Goal: Information Seeking & Learning: Find specific page/section

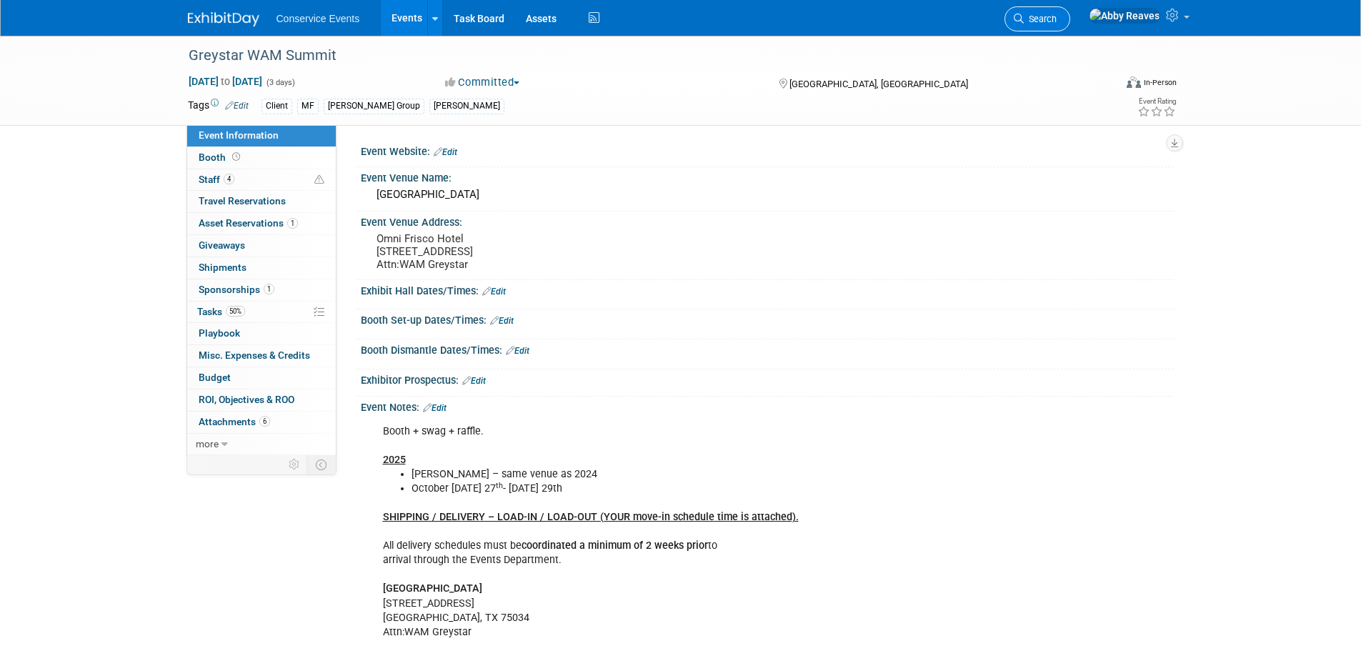
click at [1057, 20] on span "Search" at bounding box center [1040, 19] width 33 height 11
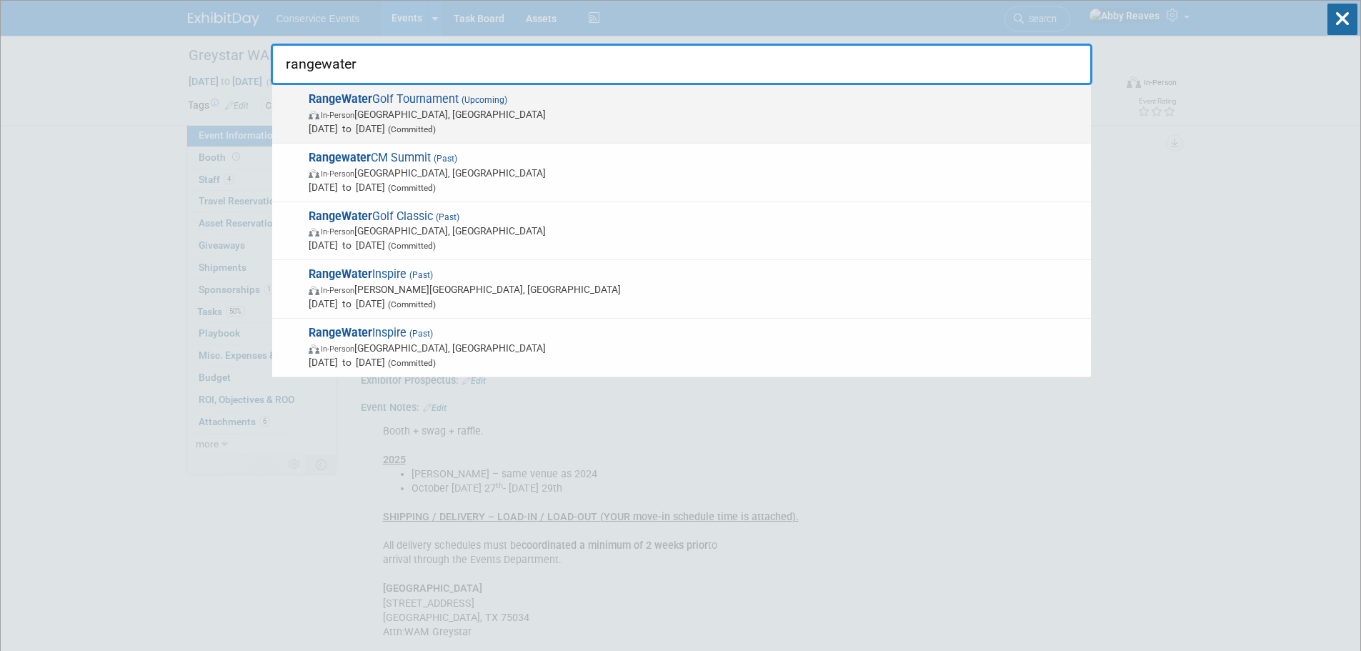
type input "rangewater"
click at [604, 101] on span "RangeWater Golf Tournament (Upcoming) In-Person Atlanta, GA Oct 6, 2025 to Oct …" at bounding box center [693, 114] width 779 height 44
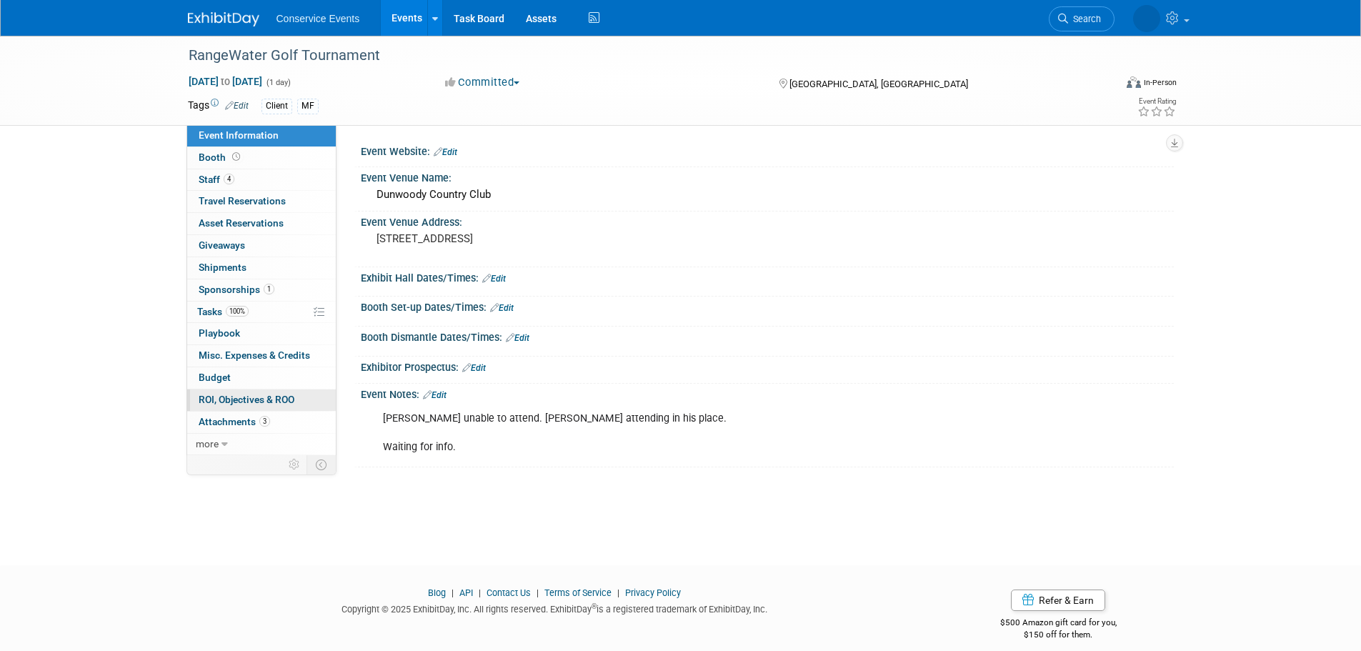
click at [284, 409] on link "0 ROI, Objectives & ROO 0" at bounding box center [261, 399] width 149 height 21
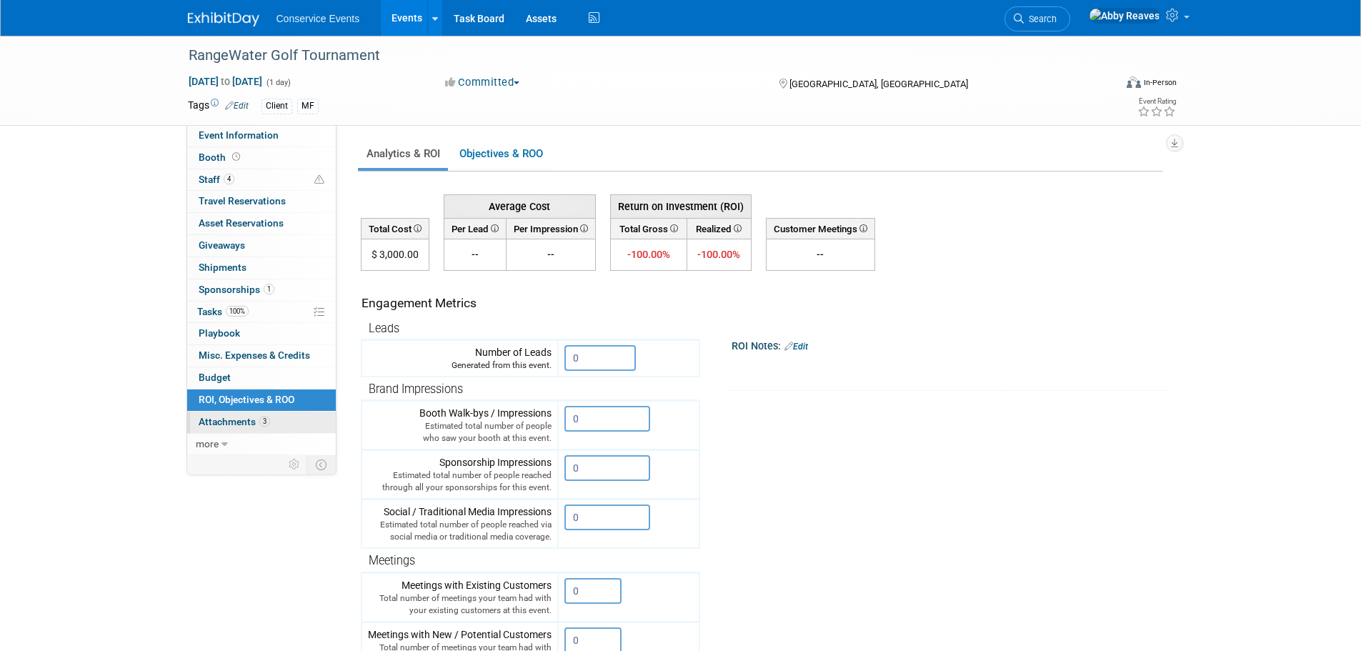
click at [285, 421] on link "3 Attachments 3" at bounding box center [261, 422] width 149 height 21
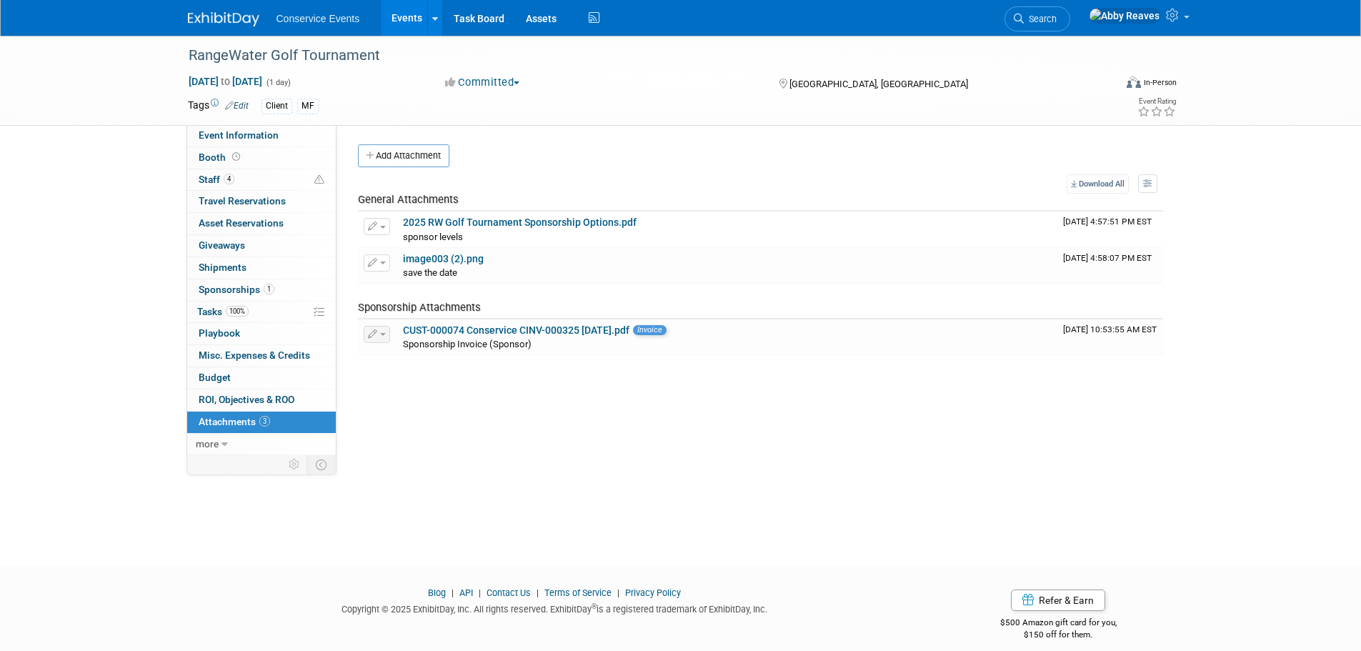
click at [1057, 20] on span "Search" at bounding box center [1040, 19] width 33 height 11
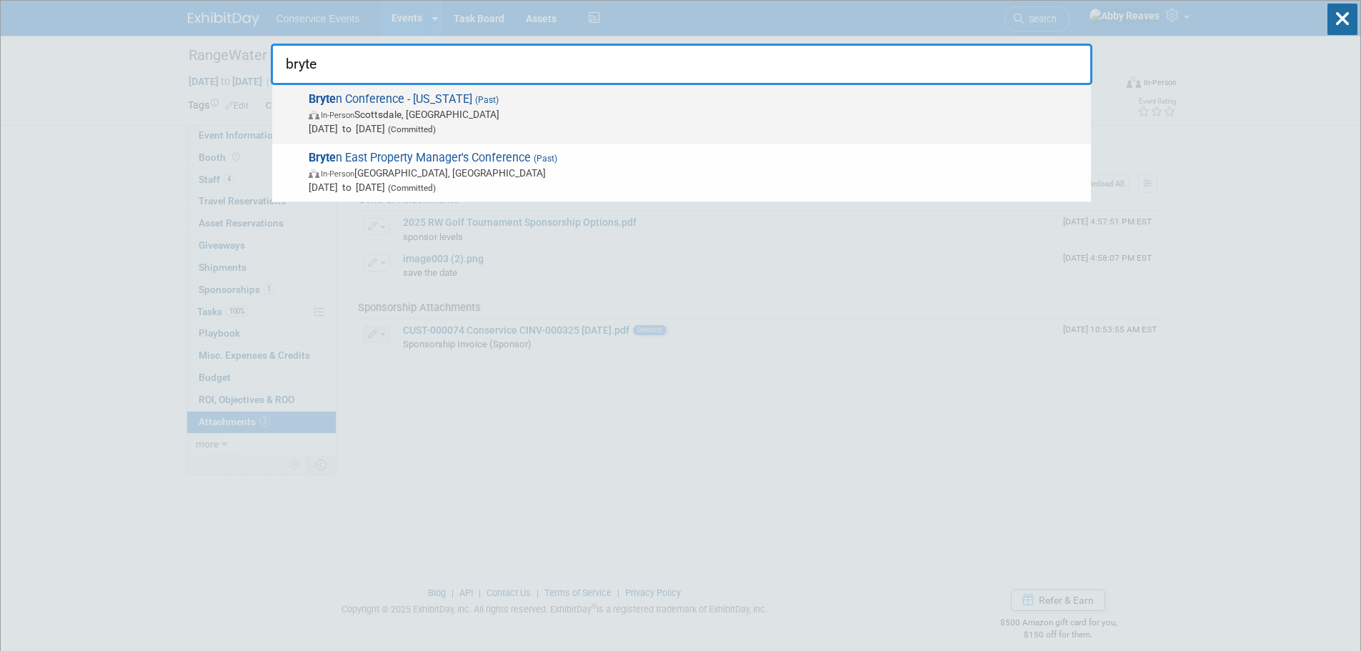
type input "bryte"
click at [432, 89] on div "Bryte n Conference - Arizona (Past) In-Person Scottsdale, AZ Aug 20, 2025 to Au…" at bounding box center [681, 114] width 819 height 59
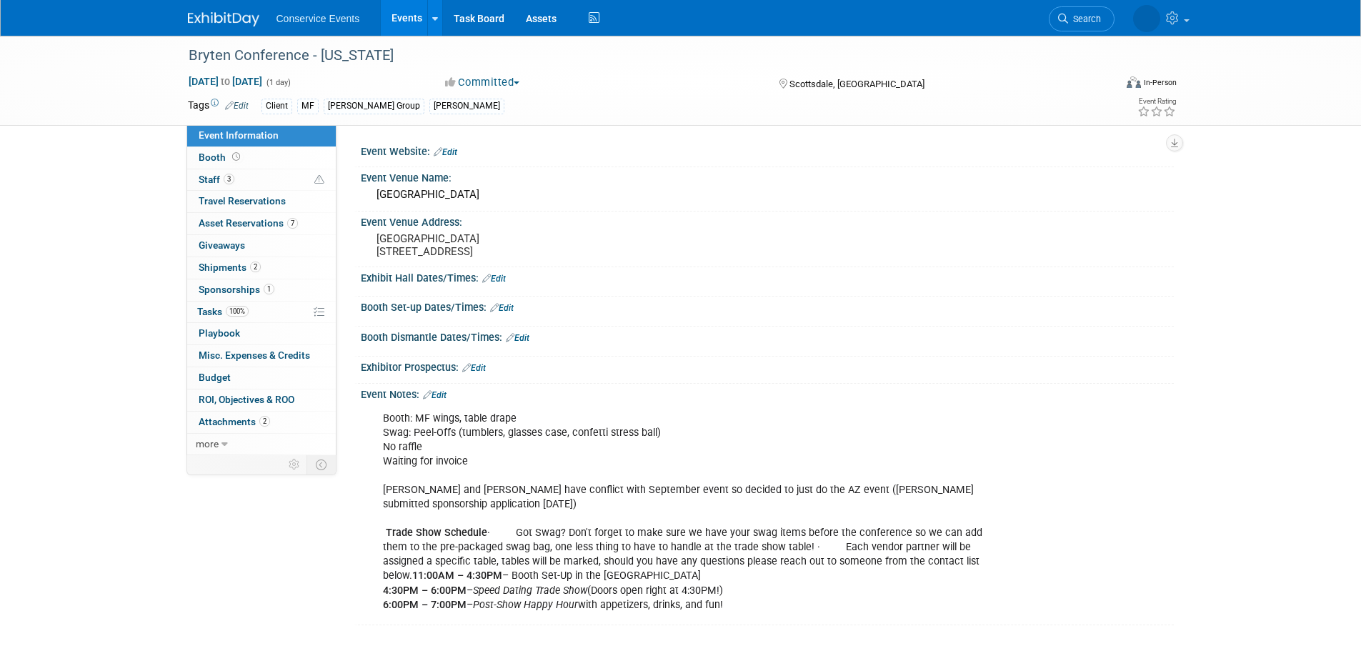
click at [400, 23] on link "Events" at bounding box center [407, 18] width 52 height 36
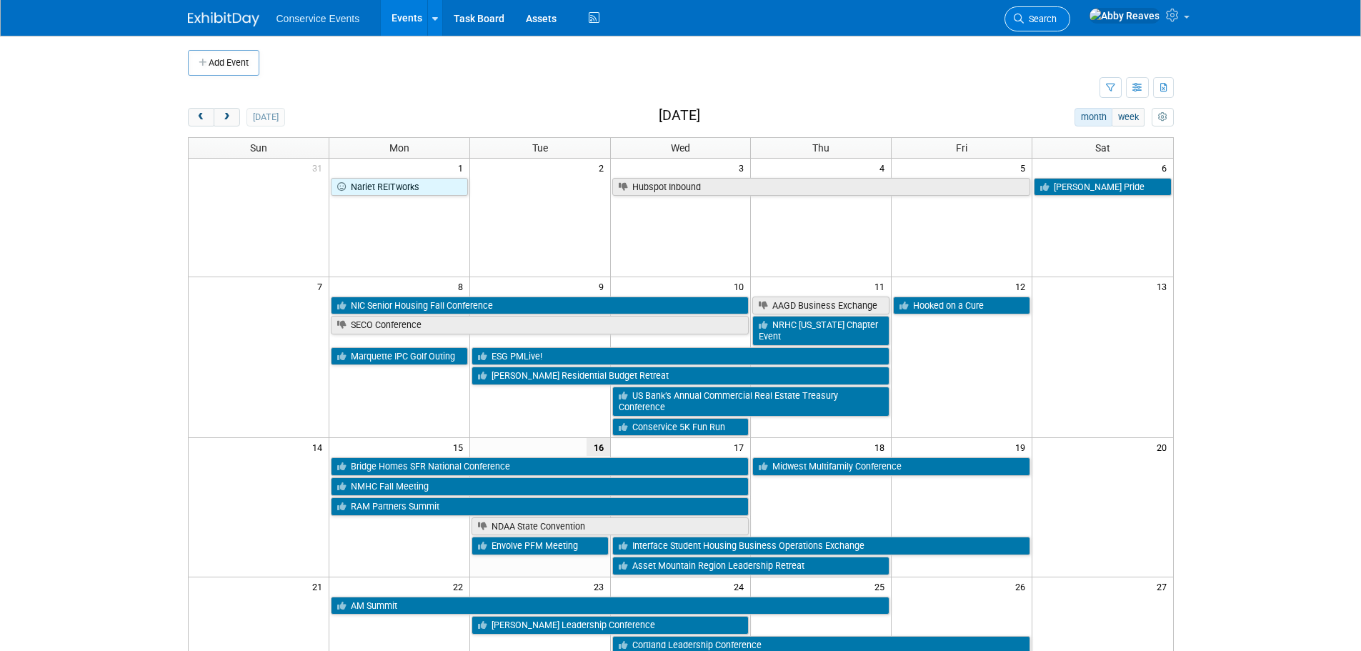
click at [1070, 20] on link "Search" at bounding box center [1038, 18] width 66 height 25
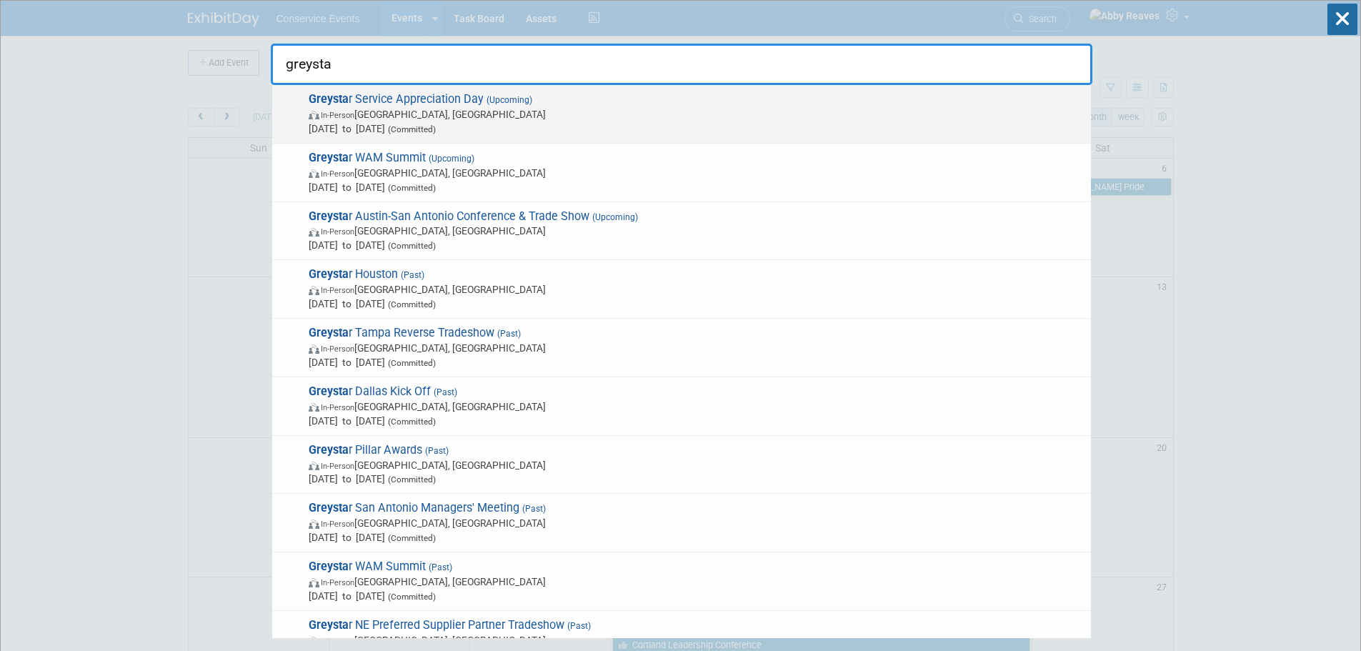
type input "greysta"
click at [577, 126] on span "Oct 2, 2025 to Oct 2, 2025 (Committed)" at bounding box center [696, 128] width 775 height 14
